Goal: Task Accomplishment & Management: Manage account settings

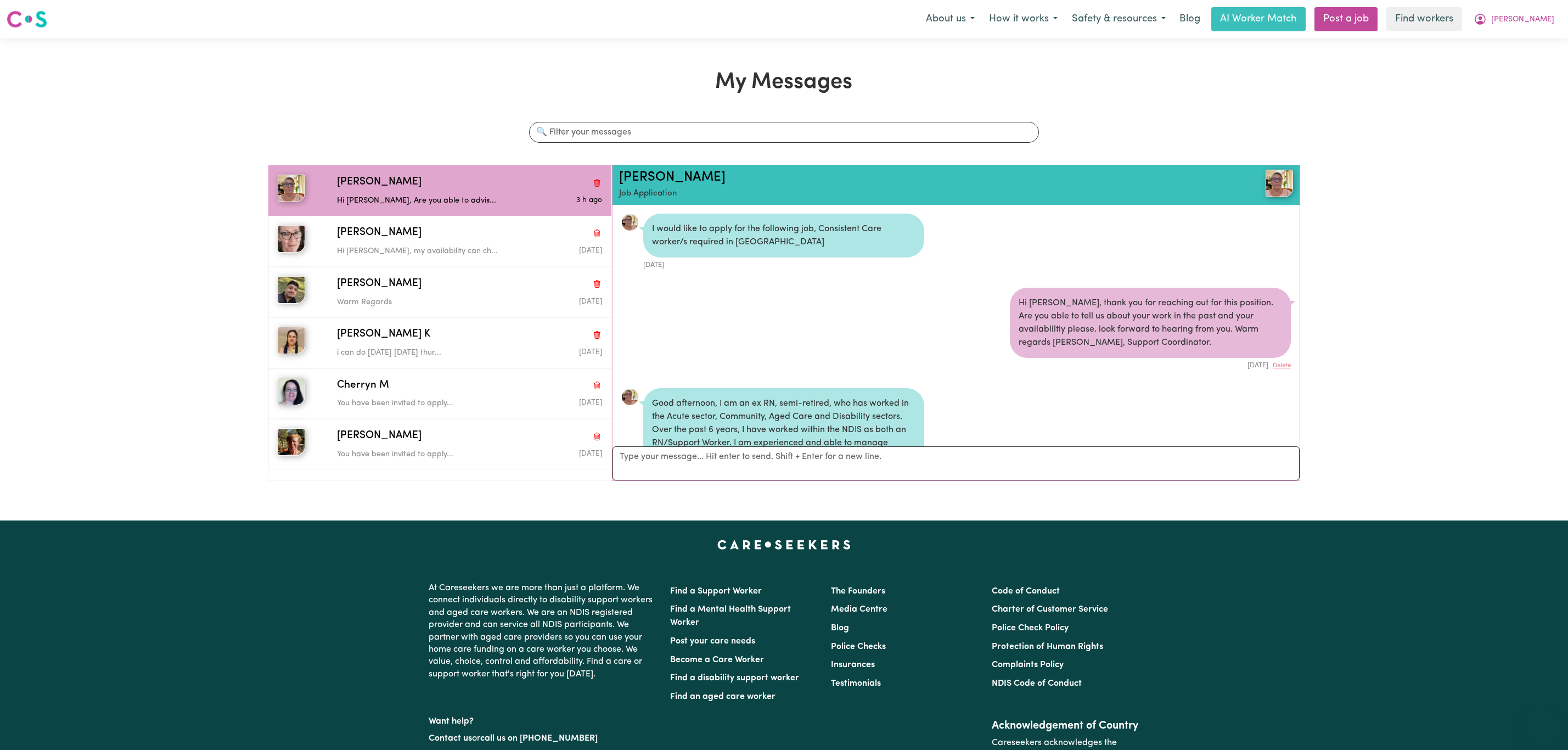
click at [1542, 17] on span "[PERSON_NAME]" at bounding box center [1522, 20] width 63 height 12
click at [1516, 61] on link "Logout" at bounding box center [1518, 63] width 87 height 21
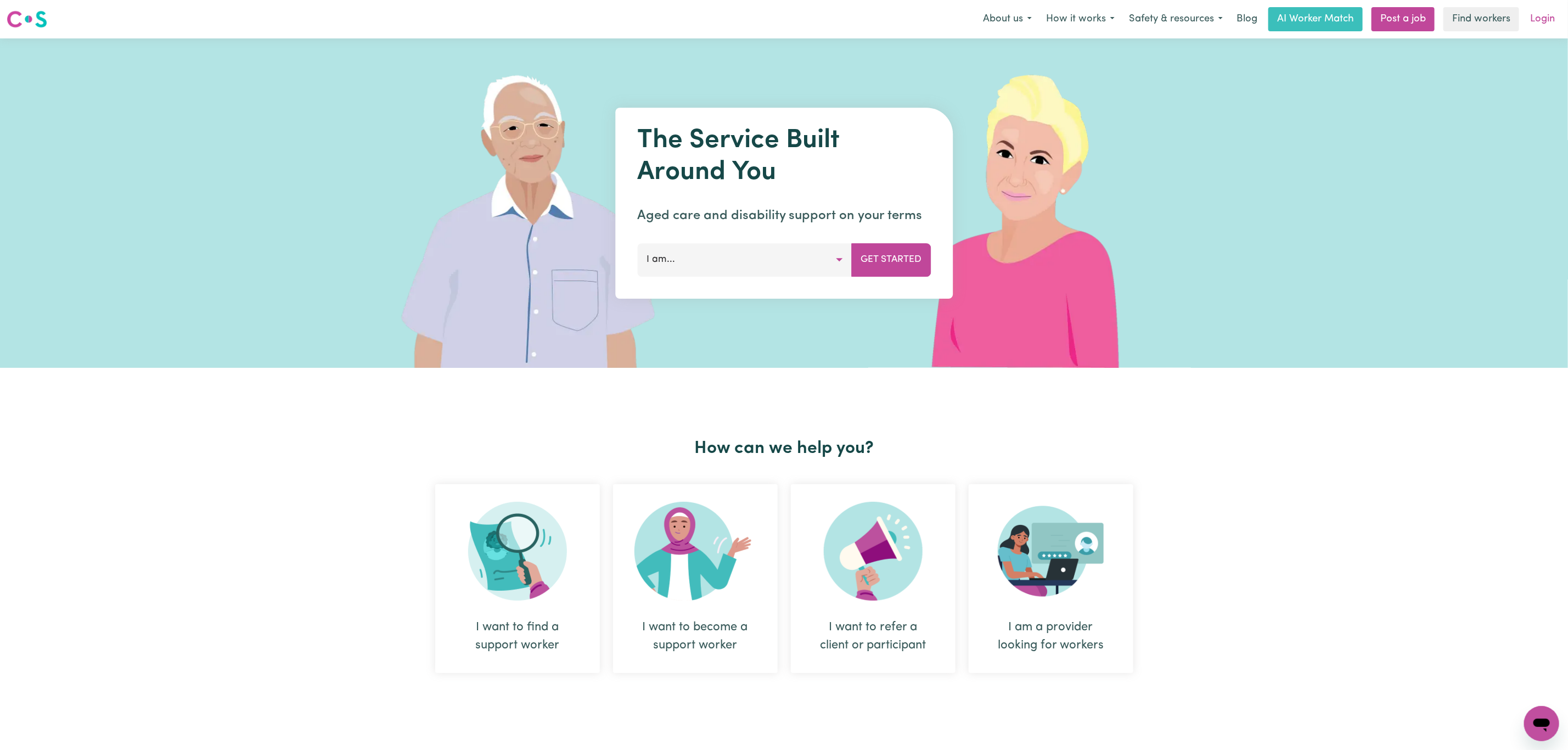
click at [1548, 18] on link "Login" at bounding box center [1543, 19] width 38 height 24
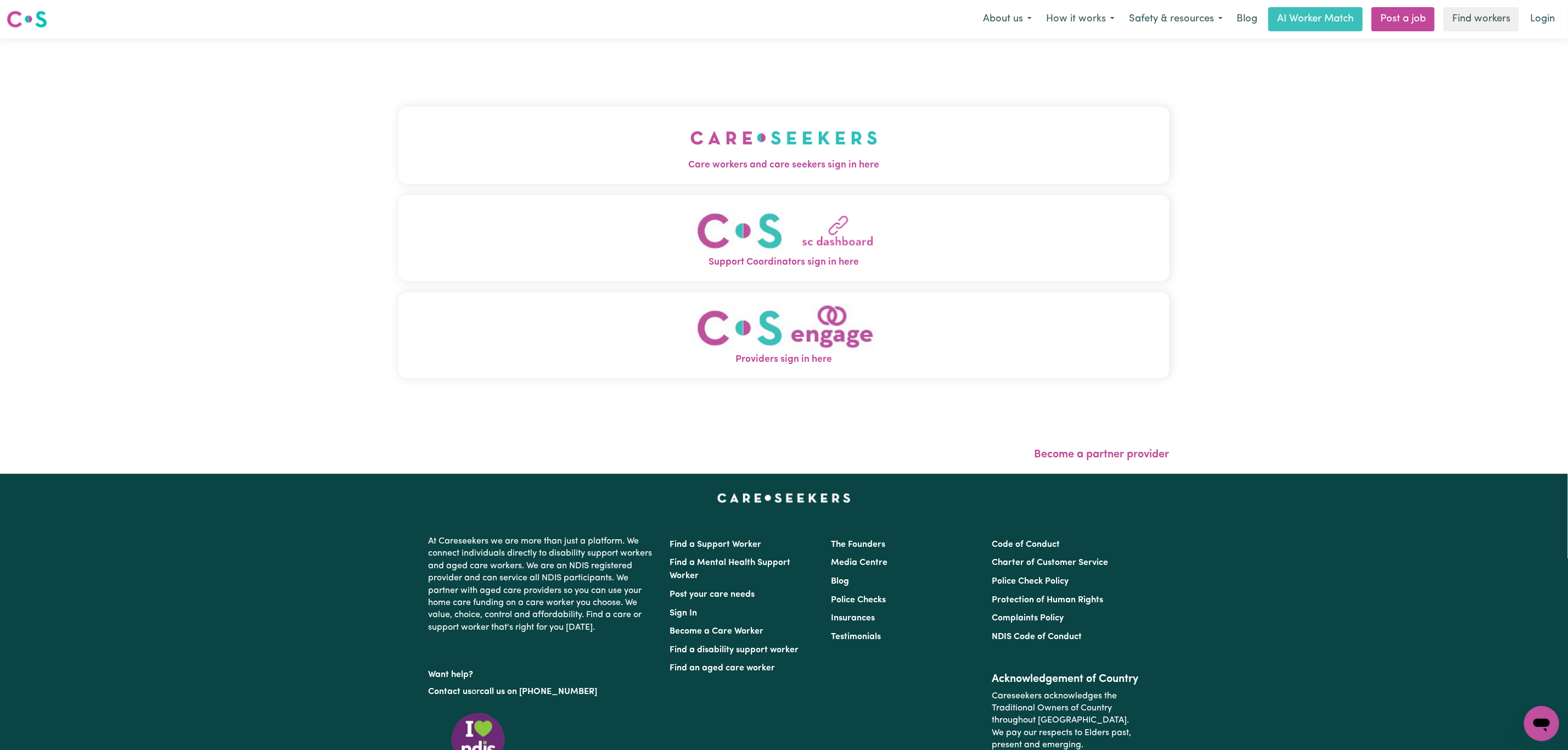
click at [619, 81] on div "Care workers and care seekers sign in here Support Coordinators sign in here Pr…" at bounding box center [784, 248] width 771 height 375
click at [616, 137] on button "Care workers and care seekers sign in here" at bounding box center [784, 145] width 771 height 77
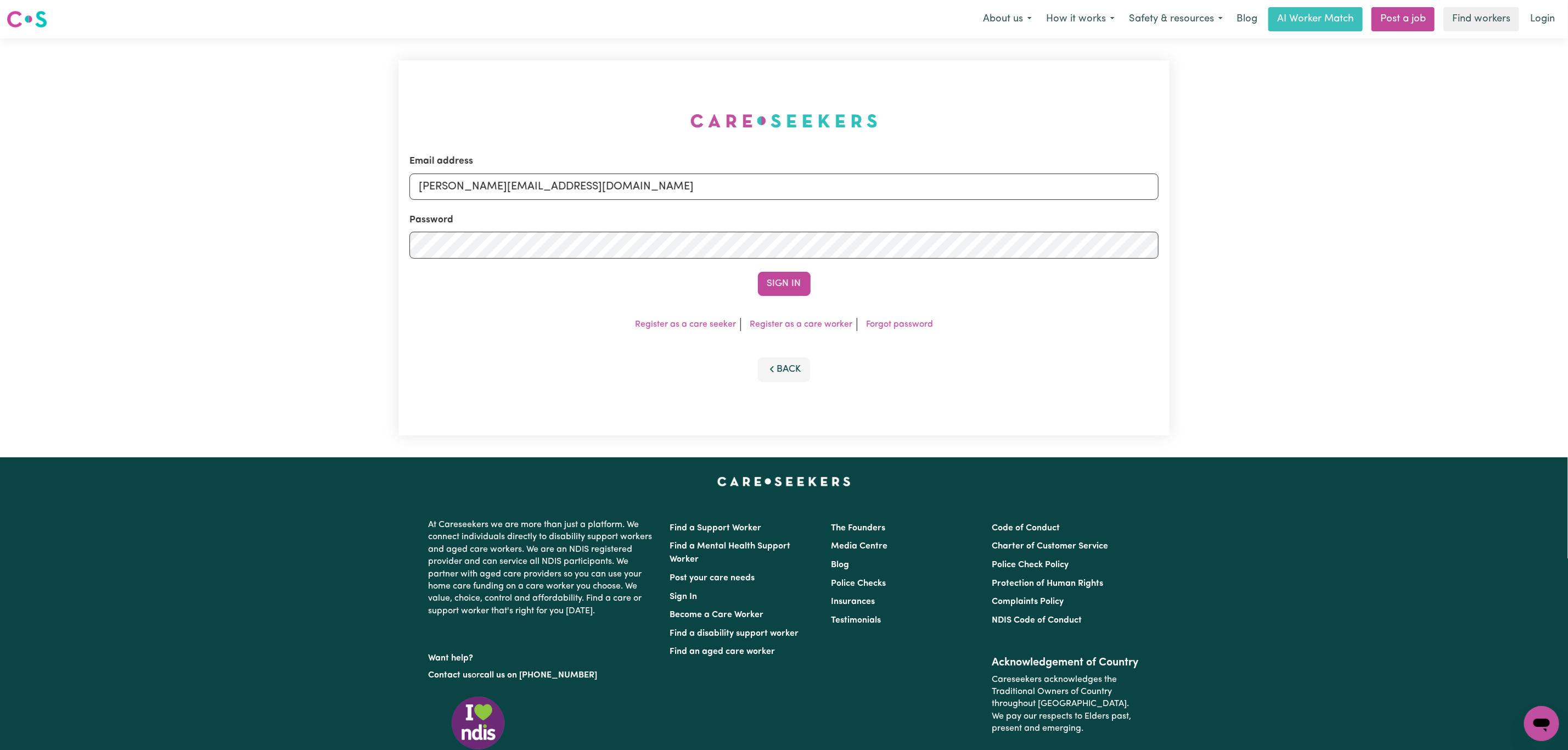
click at [580, 161] on div "Email address [PERSON_NAME][EMAIL_ADDRESS][DOMAIN_NAME] Password Sign In Regist…" at bounding box center [784, 248] width 785 height 419
click at [494, 186] on input "[PERSON_NAME][EMAIL_ADDRESS][DOMAIN_NAME]" at bounding box center [784, 186] width 749 height 27
drag, startPoint x: 477, startPoint y: 184, endPoint x: 794, endPoint y: 192, distance: 317.1
click at [794, 192] on input "[EMAIL_ADDRESS][PERSON_NAME][DOMAIN_NAME]" at bounding box center [784, 186] width 749 height 27
type input "superuser~[EMAIL_ADDRESS][DOMAIN_NAME]"
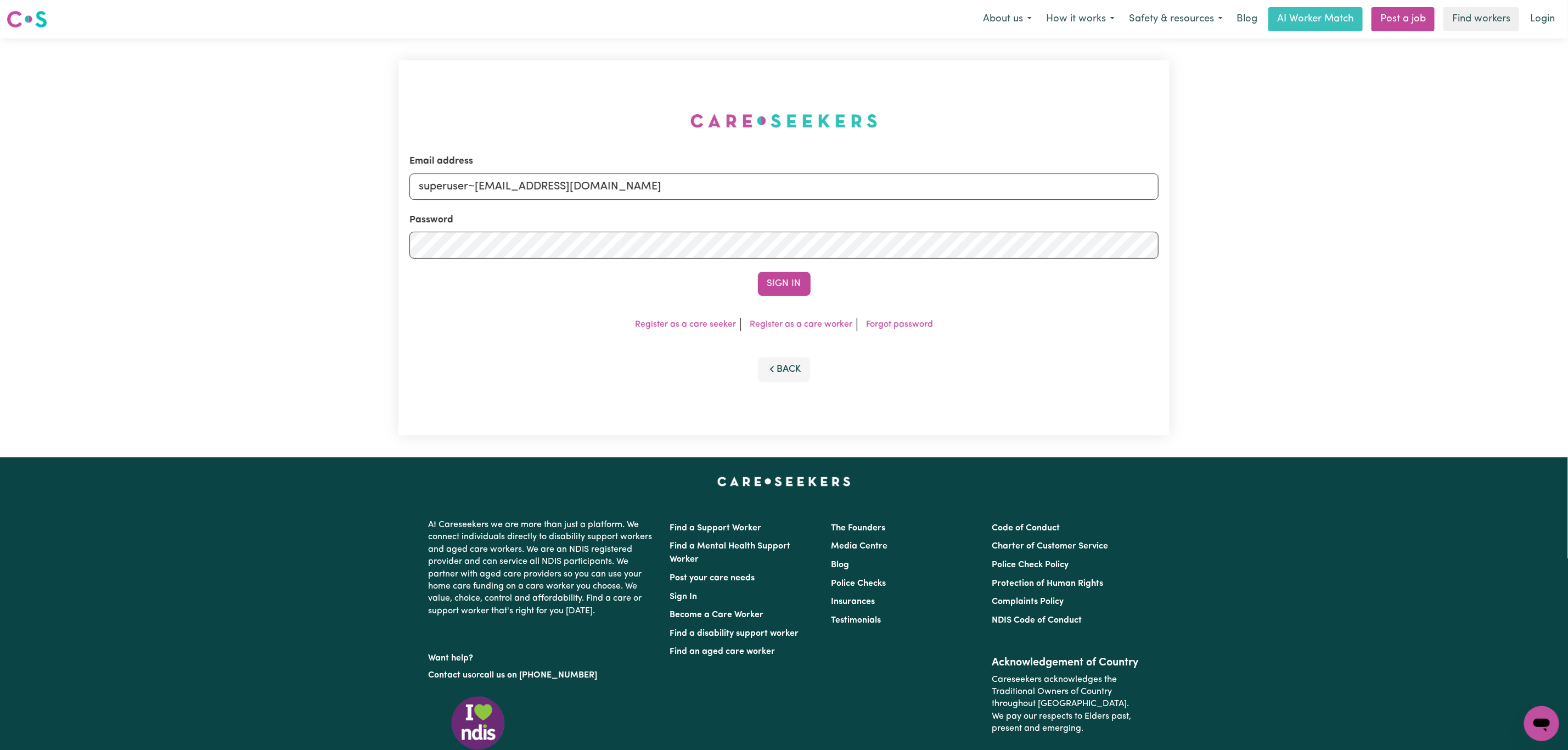
click at [758, 272] on button "Sign In" at bounding box center [785, 284] width 53 height 24
